Goal: Information Seeking & Learning: Find specific fact

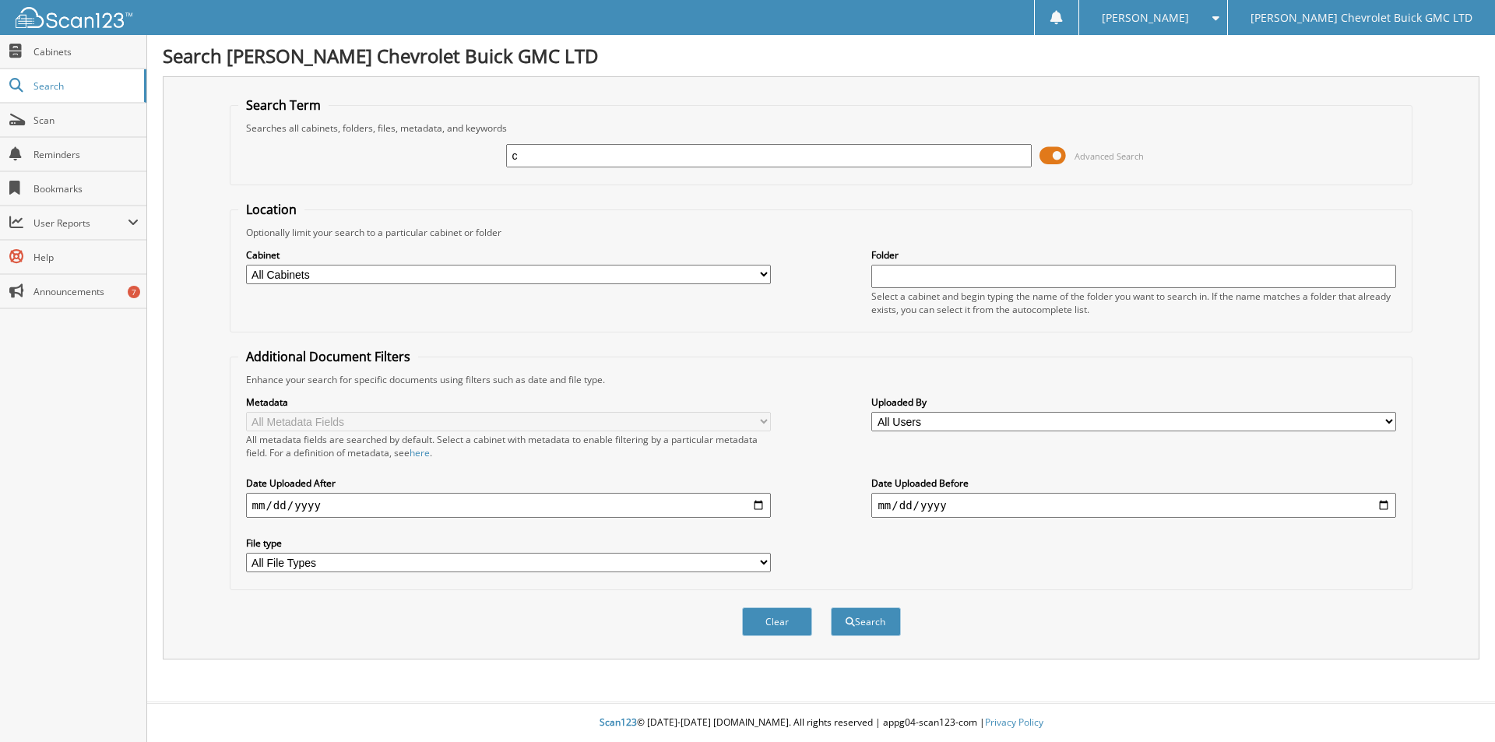
type input "[PERSON_NAME]"
click at [831, 607] on button "Search" at bounding box center [866, 621] width 70 height 29
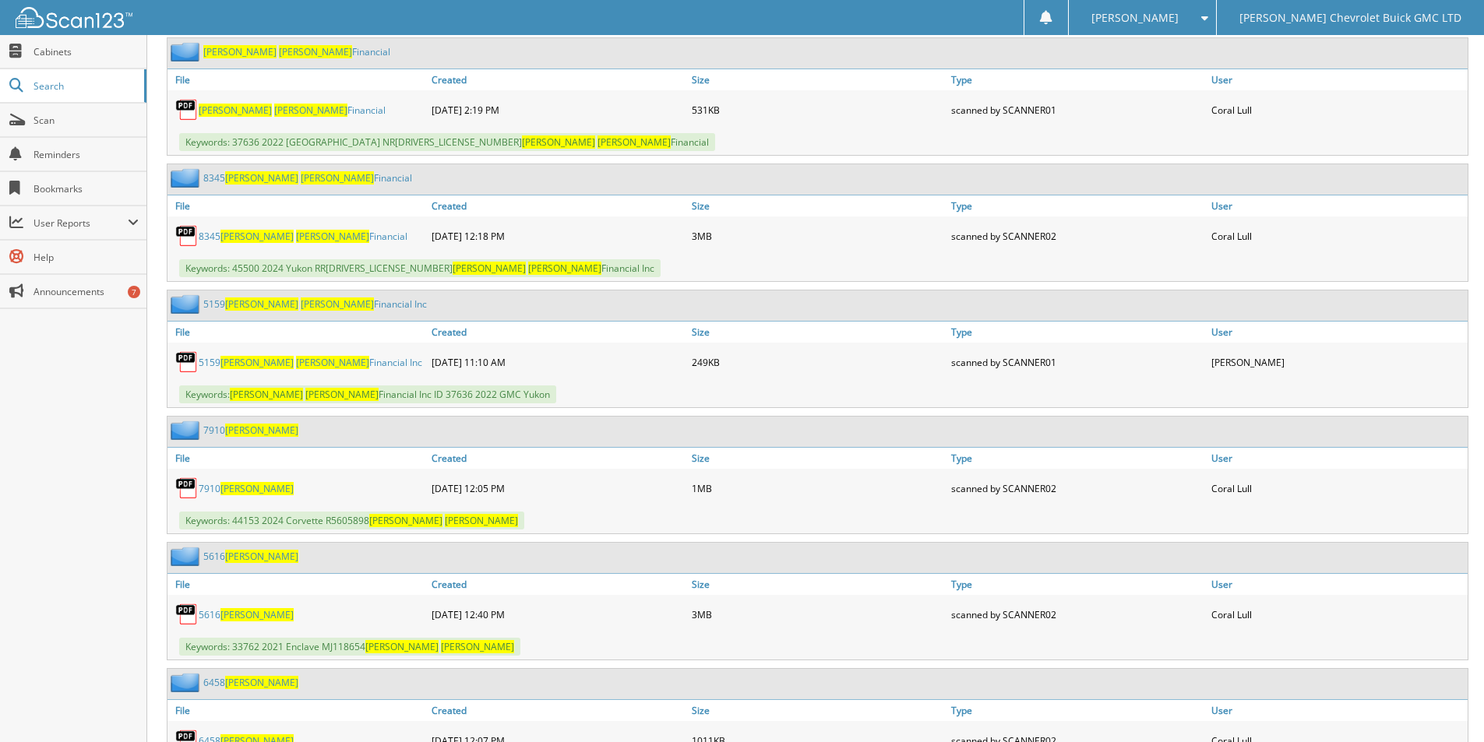
scroll to position [779, 0]
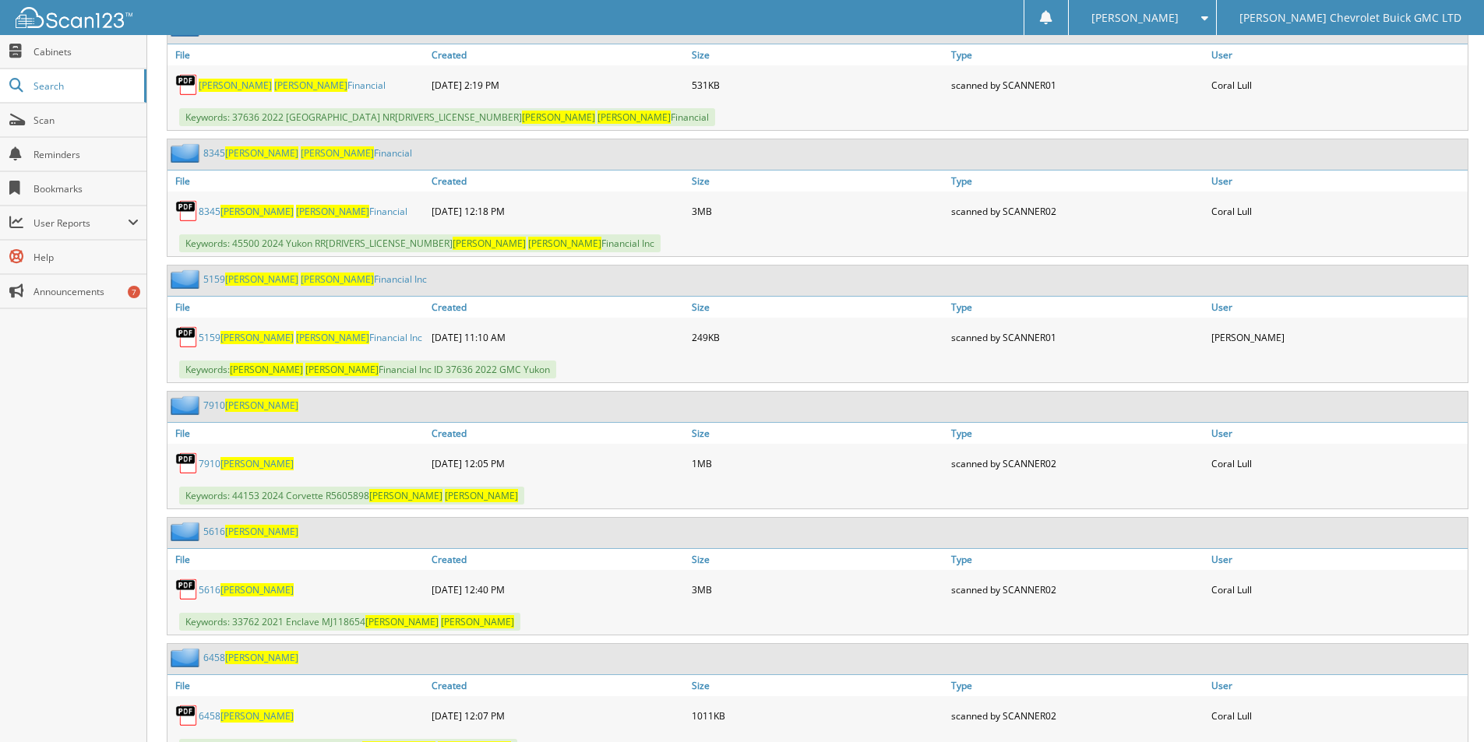
click at [245, 463] on span "[PERSON_NAME]" at bounding box center [256, 463] width 73 height 13
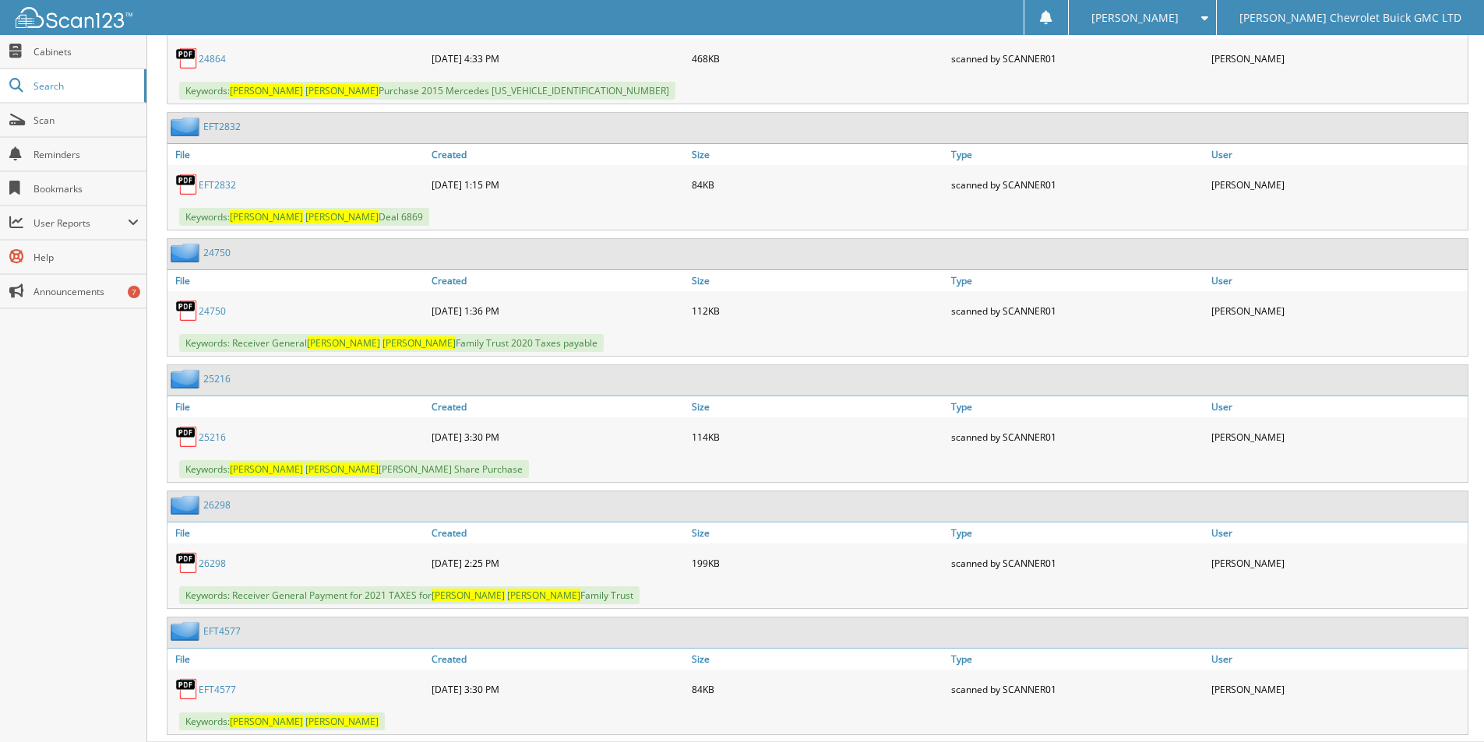
scroll to position [2177, 0]
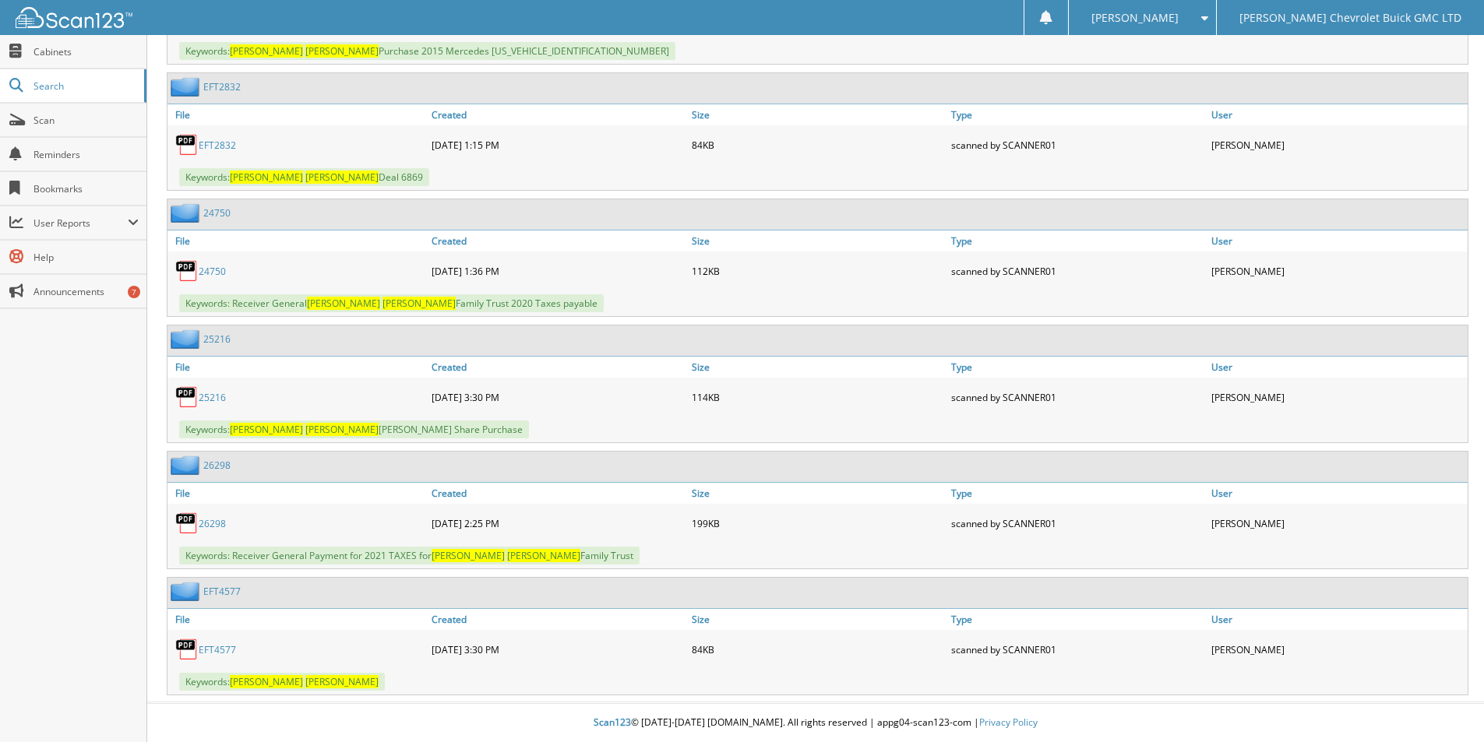
click at [217, 651] on link "EFT4577" at bounding box center [217, 649] width 37 height 13
